Goal: Information Seeking & Learning: Learn about a topic

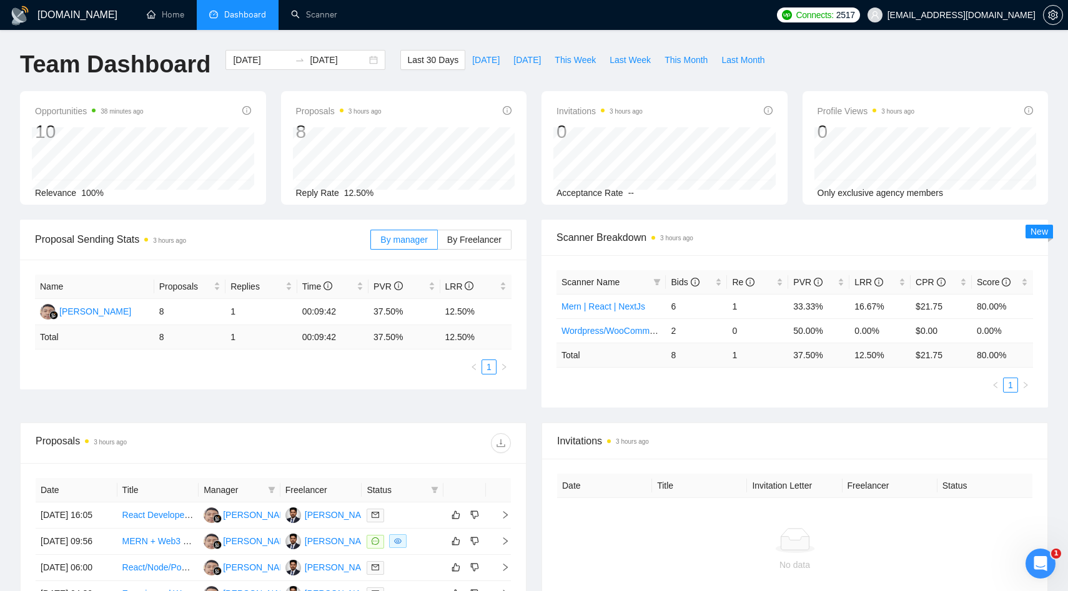
click at [0, 279] on div "GigRadar.io Home Dashboard Scanner Connects: 2517 kiran@brewcode.co Team Dashbo…" at bounding box center [534, 432] width 1068 height 864
click at [159, 520] on link "React Developer Needed for Ongoing Project" at bounding box center [210, 515] width 176 height 10
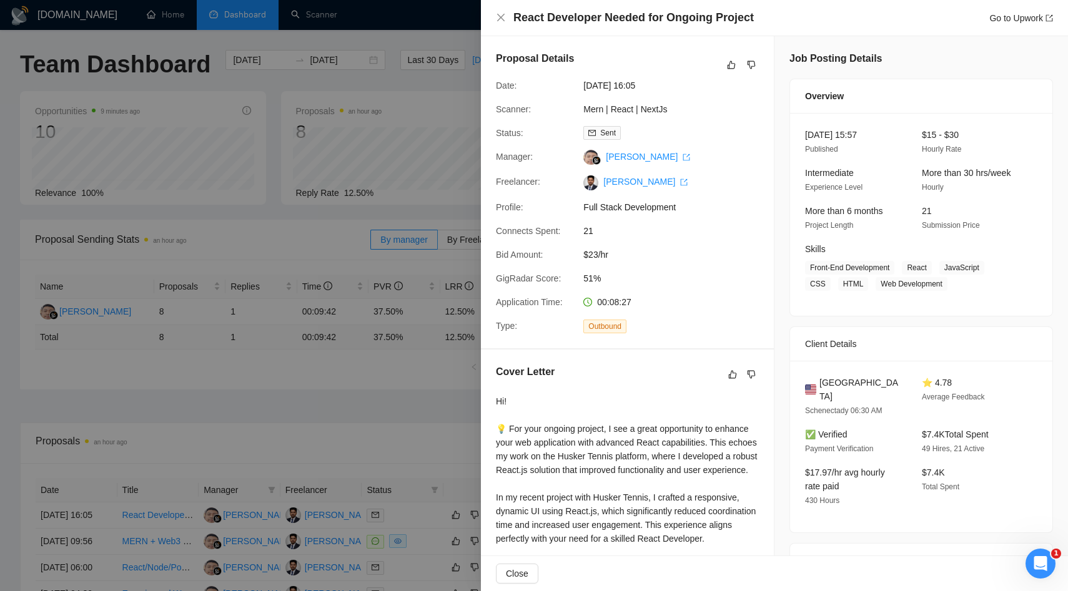
click at [407, 357] on div at bounding box center [534, 295] width 1068 height 591
